Goal: Entertainment & Leisure: Consume media (video, audio)

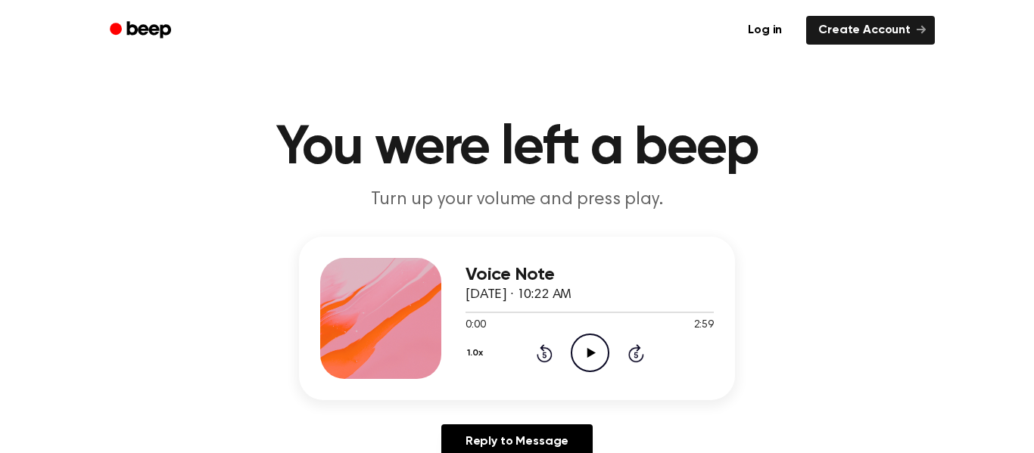
click at [590, 350] on icon "Play Audio" at bounding box center [590, 353] width 39 height 39
click at [632, 355] on icon "Skip 5 seconds" at bounding box center [635, 354] width 17 height 20
click at [587, 352] on icon at bounding box center [590, 353] width 7 height 10
click at [636, 350] on icon at bounding box center [636, 353] width 16 height 18
click at [599, 347] on icon "Play Audio" at bounding box center [590, 353] width 39 height 39
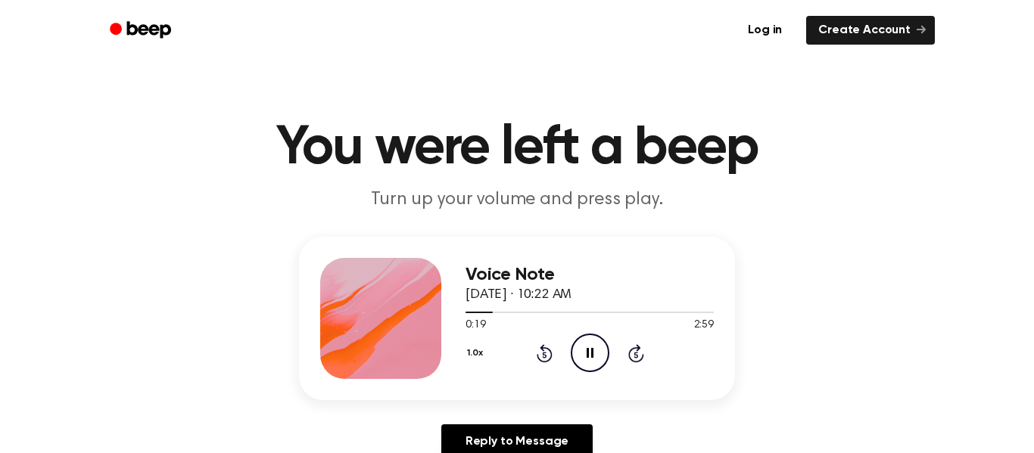
click at [602, 356] on icon "Pause Audio" at bounding box center [590, 353] width 39 height 39
click at [638, 349] on icon at bounding box center [636, 353] width 16 height 18
click at [584, 358] on icon "Play Audio" at bounding box center [590, 353] width 39 height 39
click at [634, 353] on icon at bounding box center [635, 355] width 4 height 6
click at [597, 355] on icon "Pause Audio" at bounding box center [590, 353] width 39 height 39
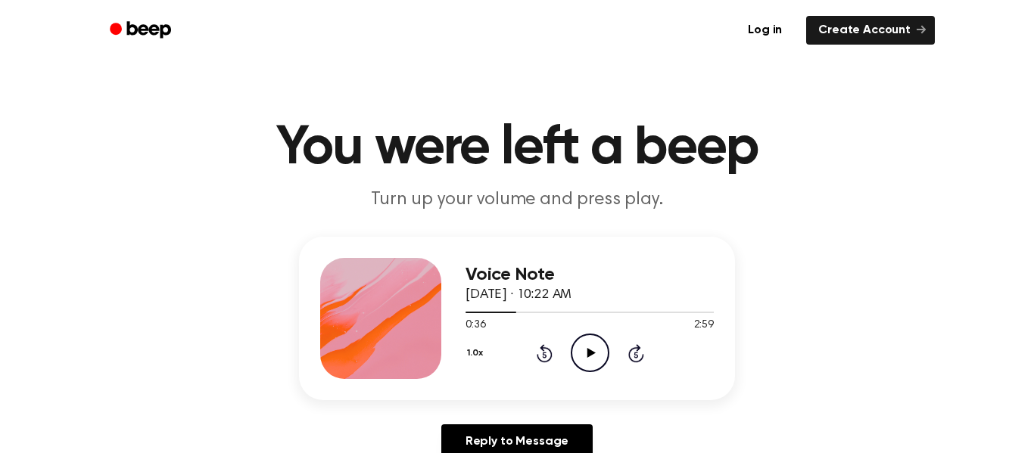
click at [543, 353] on icon at bounding box center [544, 355] width 4 height 6
click at [596, 358] on icon "Play Audio" at bounding box center [590, 353] width 39 height 39
click at [593, 355] on icon "Pause Audio" at bounding box center [590, 353] width 39 height 39
click at [640, 357] on icon "Skip 5 seconds" at bounding box center [635, 354] width 17 height 20
click at [596, 354] on icon "Play Audio" at bounding box center [590, 353] width 39 height 39
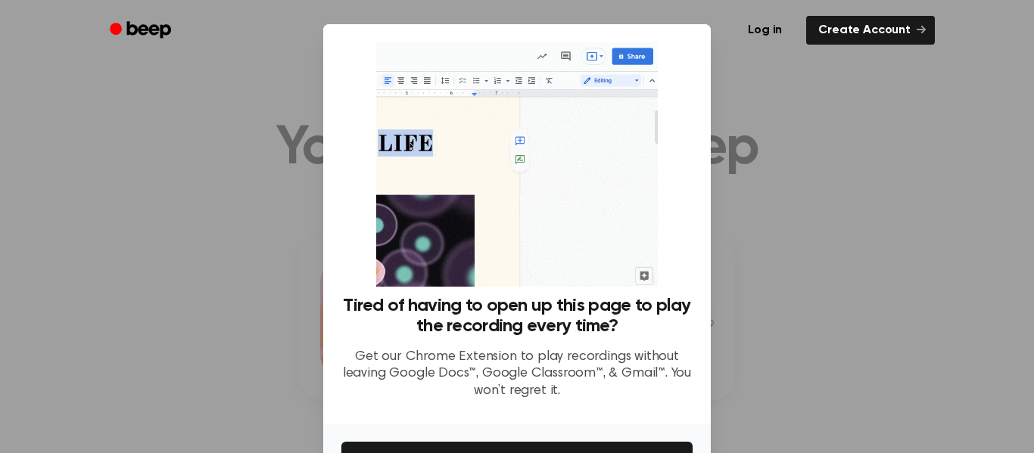
click at [764, 248] on div at bounding box center [517, 226] width 1034 height 453
click at [764, 272] on div at bounding box center [517, 226] width 1034 height 453
click at [718, 350] on div at bounding box center [517, 226] width 1034 height 453
click at [758, 214] on div at bounding box center [517, 226] width 1034 height 453
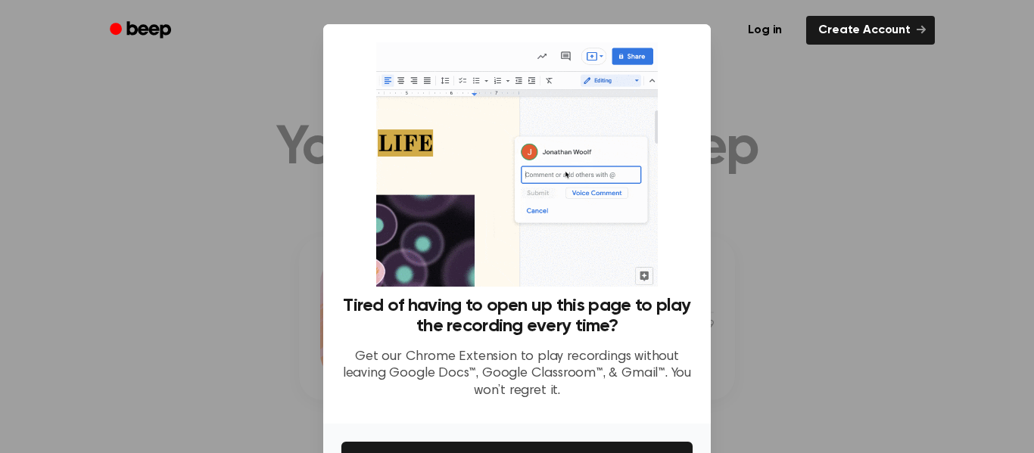
click at [770, 177] on div at bounding box center [517, 226] width 1034 height 453
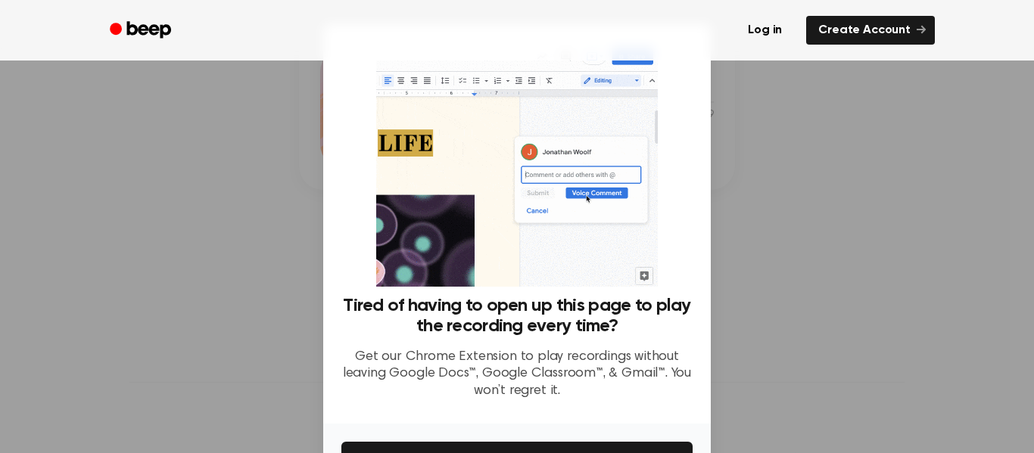
scroll to position [98, 0]
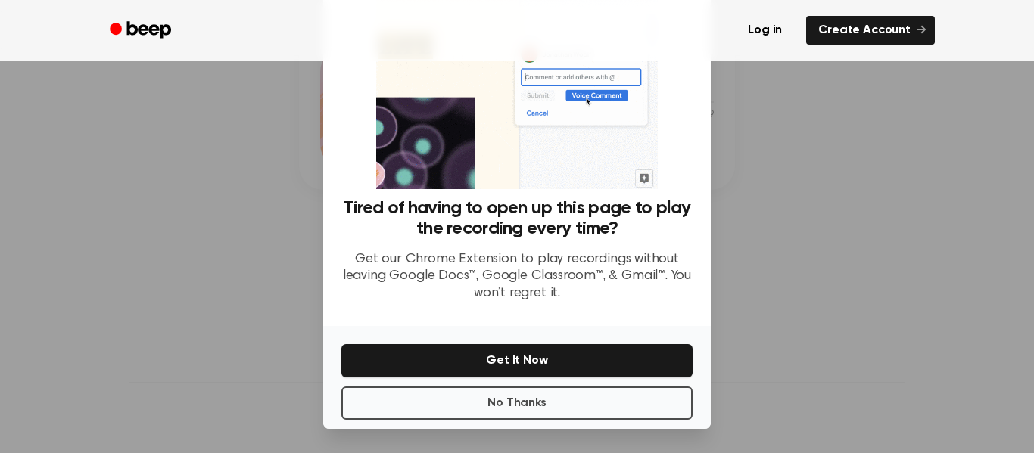
click at [796, 325] on div at bounding box center [517, 226] width 1034 height 453
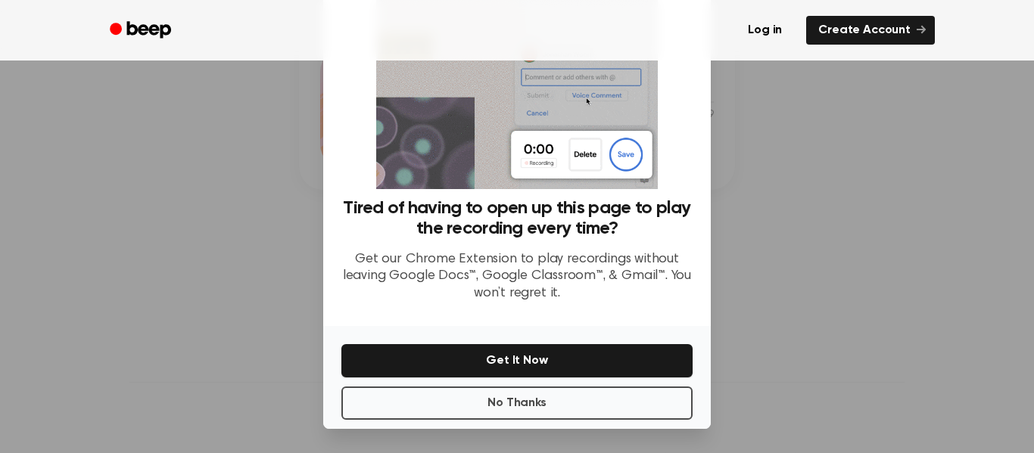
click at [242, 262] on div at bounding box center [517, 226] width 1034 height 453
click at [242, 254] on div at bounding box center [517, 226] width 1034 height 453
click at [433, 403] on button "No Thanks" at bounding box center [516, 403] width 351 height 33
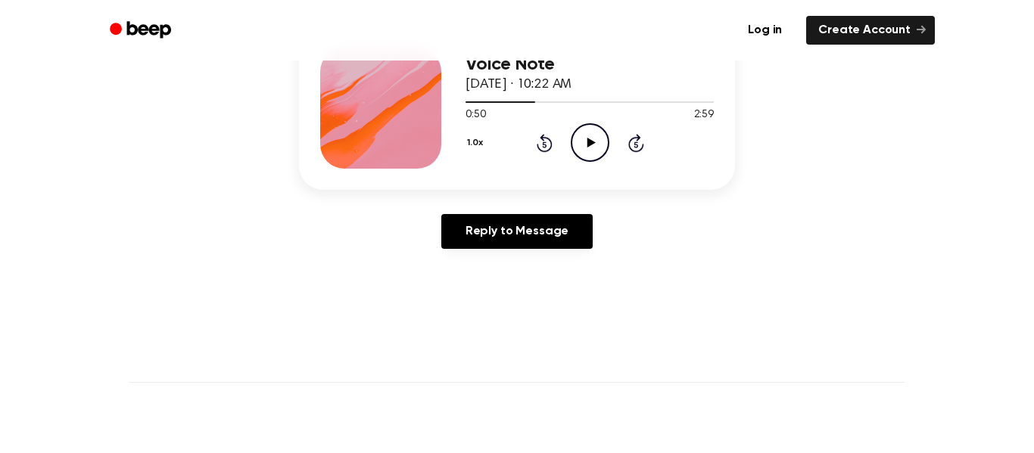
click at [636, 143] on icon "Skip 5 seconds" at bounding box center [635, 143] width 17 height 20
click at [591, 142] on icon at bounding box center [591, 143] width 8 height 10
click at [639, 142] on icon "Skip 5 seconds" at bounding box center [635, 143] width 17 height 20
click at [634, 142] on icon at bounding box center [635, 145] width 4 height 6
click at [591, 146] on icon at bounding box center [590, 143] width 7 height 10
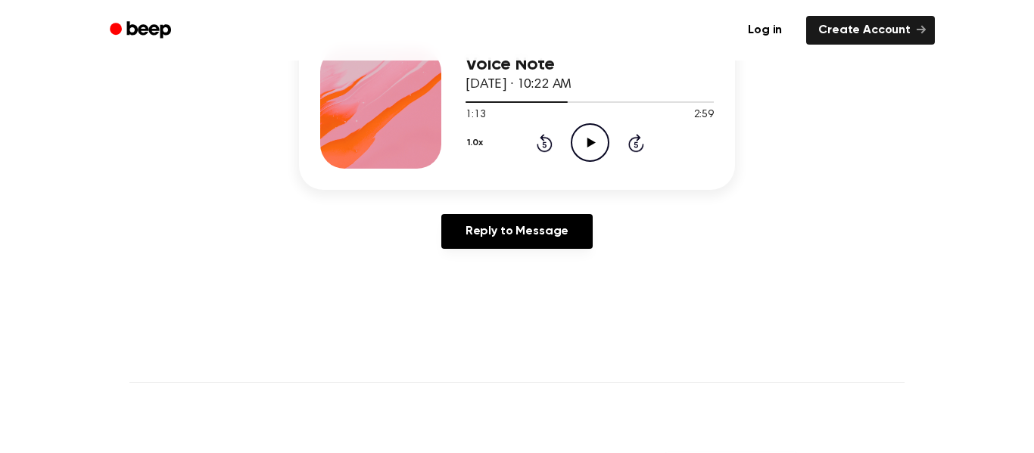
click at [636, 141] on icon at bounding box center [636, 143] width 16 height 18
click at [636, 145] on icon at bounding box center [635, 145] width 4 height 6
click at [600, 147] on icon "Play Audio" at bounding box center [590, 142] width 39 height 39
click at [633, 142] on icon "Skip 5 seconds" at bounding box center [635, 143] width 17 height 20
click at [598, 151] on icon "Pause Audio" at bounding box center [590, 142] width 39 height 39
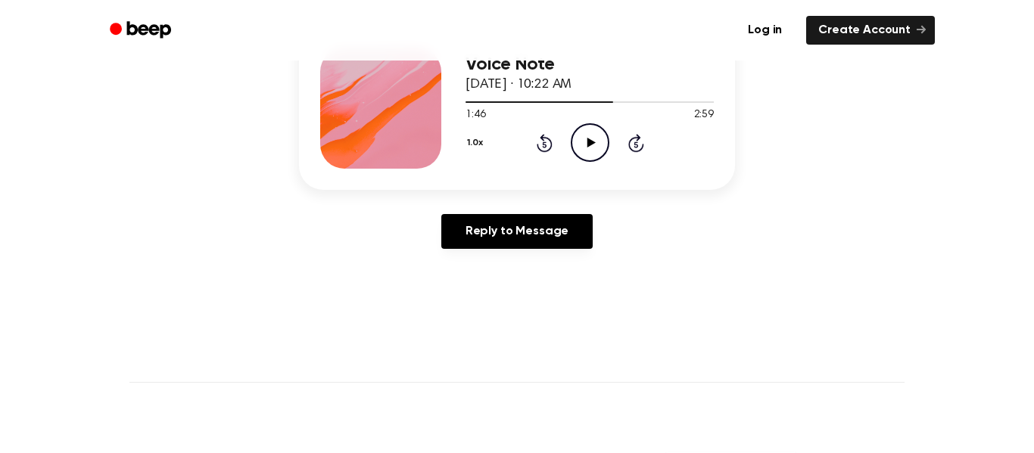
click at [634, 139] on icon "Skip 5 seconds" at bounding box center [635, 143] width 17 height 20
click at [594, 141] on icon "Play Audio" at bounding box center [590, 142] width 39 height 39
click at [591, 148] on icon "Pause Audio" at bounding box center [590, 142] width 39 height 39
click at [543, 142] on icon "Rewind 5 seconds" at bounding box center [544, 143] width 17 height 20
